Goal: Task Accomplishment & Management: Use online tool/utility

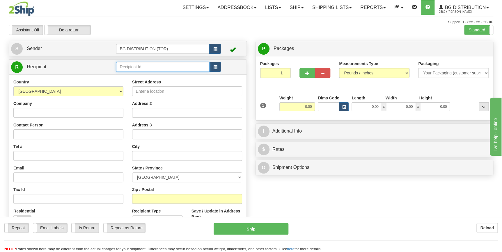
click at [128, 65] on input "text" at bounding box center [163, 67] width 94 height 10
click at [146, 64] on input "text" at bounding box center [163, 67] width 94 height 10
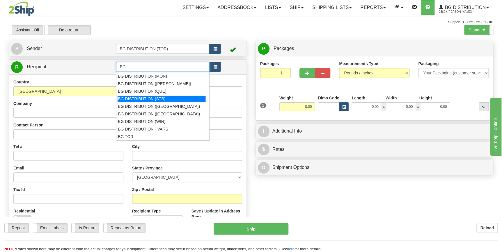
click at [167, 99] on div "BG DISTRIBUTION (STB)" at bounding box center [161, 99] width 88 height 6
type input "BG DISTRIBUTION (STB)"
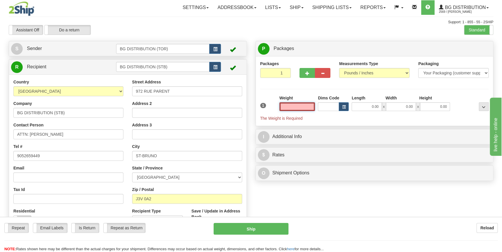
click at [300, 108] on input "text" at bounding box center [297, 106] width 36 height 9
type input "0.00"
click at [304, 72] on button "button" at bounding box center [306, 73] width 15 height 10
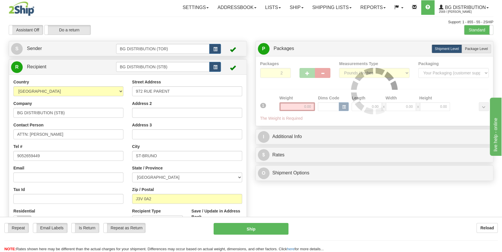
click at [307, 72] on div at bounding box center [374, 91] width 229 height 61
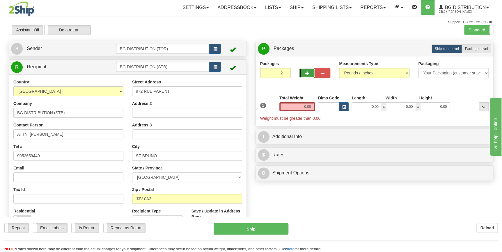
click at [311, 74] on button "button" at bounding box center [306, 73] width 15 height 10
type input "3"
click at [469, 51] on label "Package Level Pack.." at bounding box center [475, 48] width 29 height 9
radio input "true"
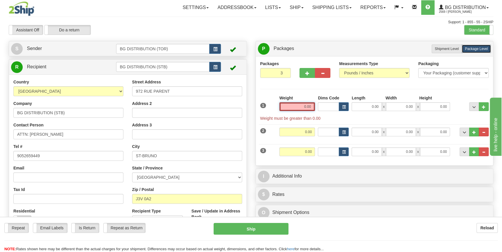
click at [300, 106] on input "0.00" at bounding box center [297, 106] width 36 height 9
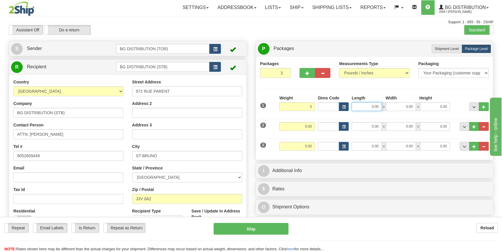
click at [363, 108] on input "0.00" at bounding box center [366, 106] width 30 height 9
type input "5.00"
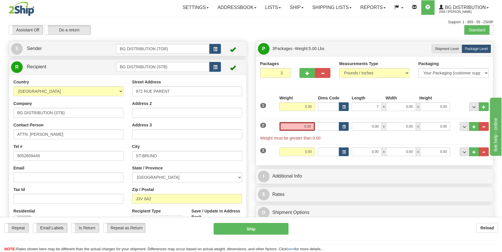
type input "7.00"
click at [401, 113] on div "1 Weight 5.00 Dims Code 7.00" at bounding box center [375, 105] width 232 height 21
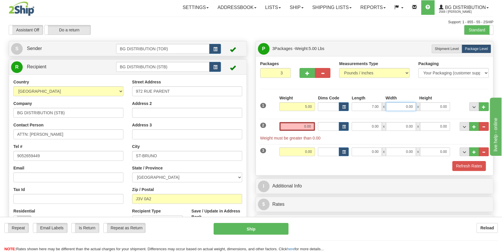
click at [401, 105] on input "0.00" at bounding box center [401, 106] width 30 height 9
type input "7.00"
click at [425, 107] on input "0.00" at bounding box center [435, 106] width 30 height 9
type input "6.00"
click at [302, 127] on input "0.00" at bounding box center [297, 126] width 36 height 9
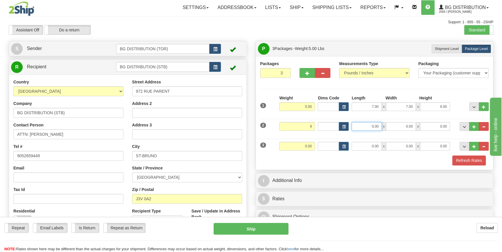
type input "9.00"
click at [364, 130] on input "0.00" at bounding box center [366, 126] width 30 height 9
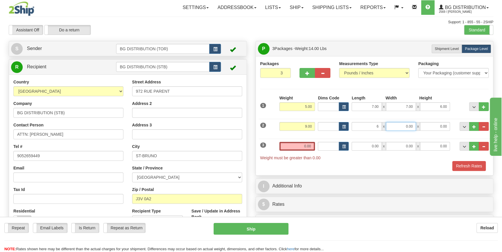
type input "6.00"
click at [403, 125] on input "0.00" at bounding box center [401, 126] width 30 height 9
click at [436, 123] on input "0.00" at bounding box center [435, 126] width 30 height 9
type input "37.00"
type input "5.00"
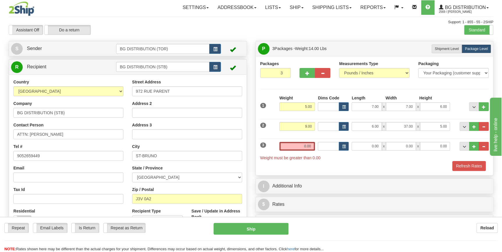
click at [344, 164] on div "Refresh Rates" at bounding box center [375, 166] width 232 height 10
click at [360, 146] on input "0.00" at bounding box center [366, 146] width 30 height 9
type input "0.00"
click at [299, 145] on input "0.00" at bounding box center [297, 146] width 36 height 9
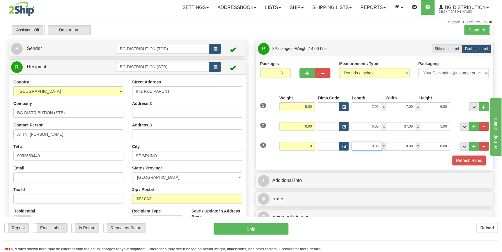
click at [364, 148] on input "0.00" at bounding box center [366, 146] width 30 height 9
type input "9.00"
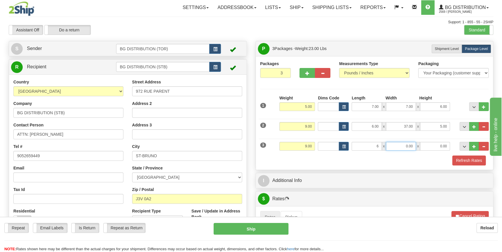
type input "6.00"
click at [399, 146] on input "0.00" at bounding box center [401, 146] width 30 height 9
type input "37.00"
click at [431, 145] on input "0.00" at bounding box center [435, 146] width 30 height 9
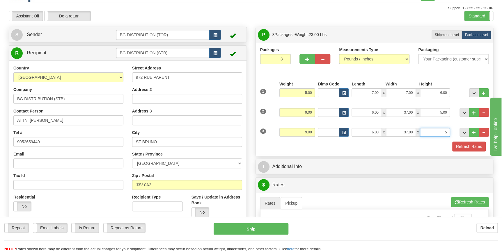
scroll to position [26, 0]
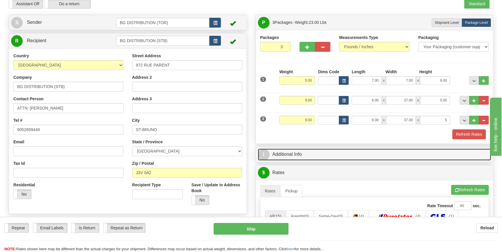
type input "5.00"
click at [328, 156] on link "I Additional Info" at bounding box center [374, 155] width 233 height 12
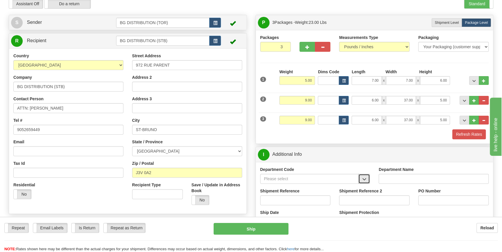
click at [361, 177] on button "button" at bounding box center [364, 179] width 12 height 10
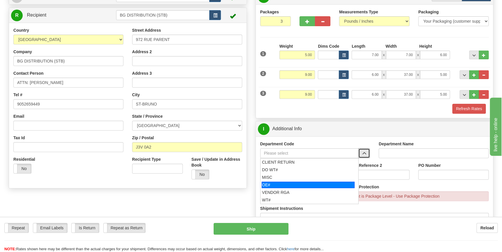
scroll to position [79, 0]
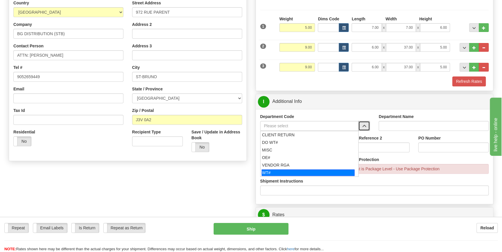
click at [271, 173] on div "WT#" at bounding box center [307, 173] width 93 height 6
type input "WT#"
type input "WAREHOUSE TRANSFERS"
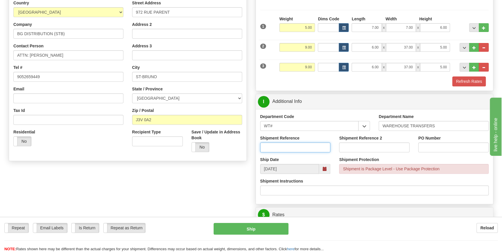
click at [274, 149] on input "Shipment Reference" at bounding box center [295, 148] width 70 height 10
type input "167004-00"
click at [426, 147] on input "PO Number" at bounding box center [453, 148] width 70 height 10
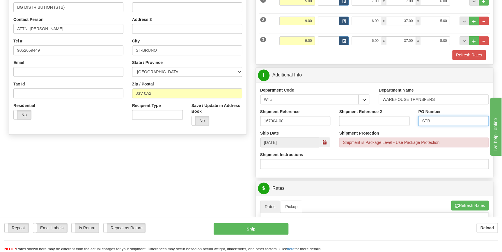
scroll to position [53, 0]
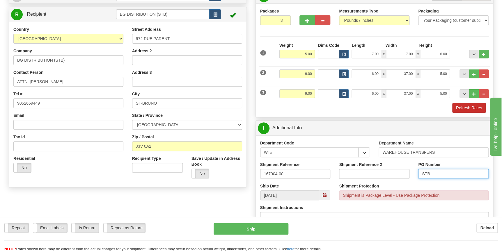
type input "STB"
click at [466, 108] on button "Refresh Rates" at bounding box center [468, 108] width 33 height 10
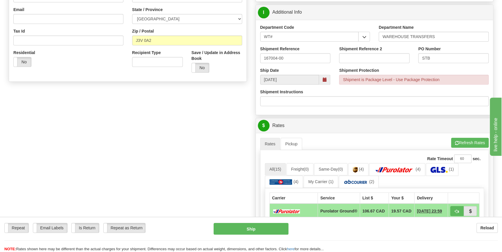
scroll to position [264, 0]
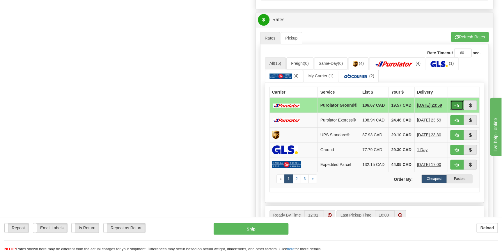
click at [455, 105] on span "button" at bounding box center [457, 106] width 4 height 4
type input "260"
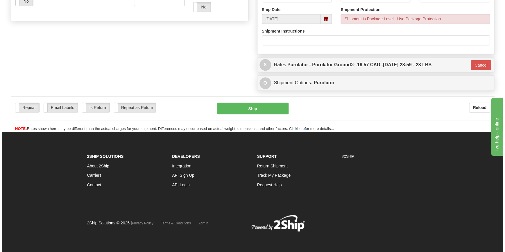
scroll to position [219, 0]
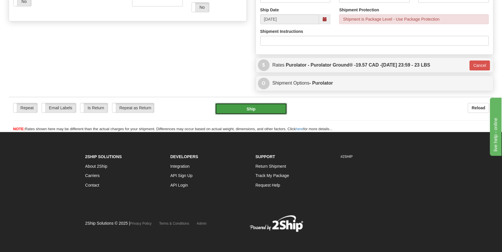
click at [247, 109] on button "Ship" at bounding box center [251, 109] width 72 height 12
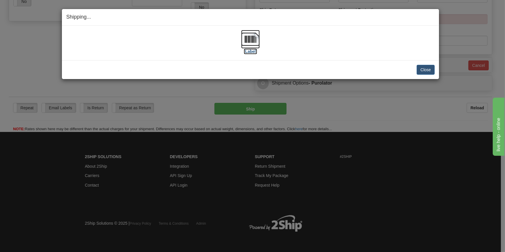
click at [251, 49] on label "[Label]" at bounding box center [250, 52] width 13 height 6
